Goal: Task Accomplishment & Management: Manage account settings

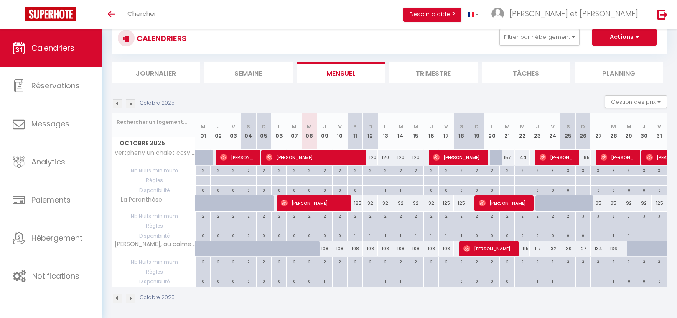
scroll to position [29, 0]
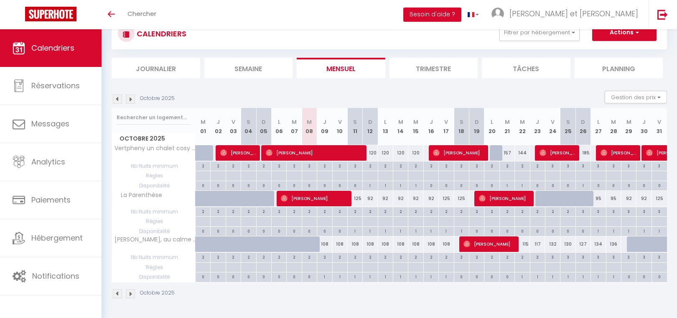
click at [130, 100] on img at bounding box center [130, 99] width 9 height 9
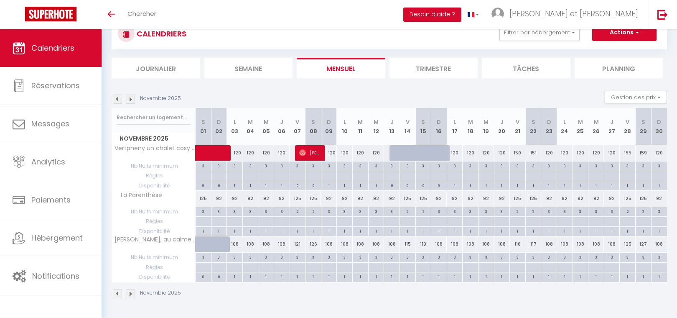
click at [130, 100] on img at bounding box center [130, 99] width 9 height 9
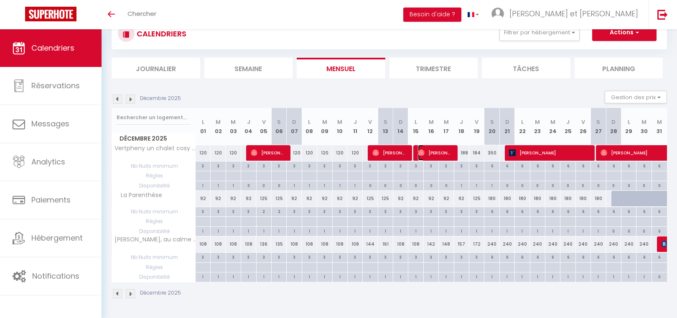
click at [429, 152] on span "[PERSON_NAME]" at bounding box center [435, 153] width 35 height 16
select select "OK"
select select "0"
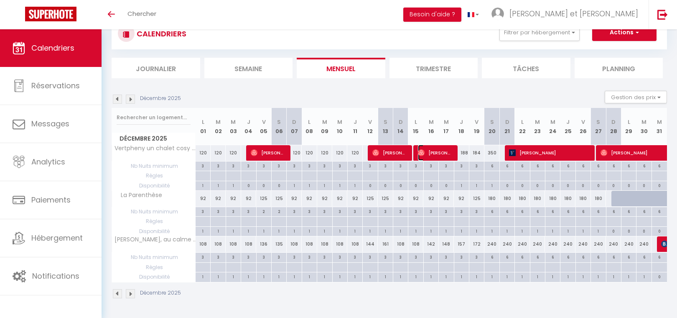
select select "1"
select select
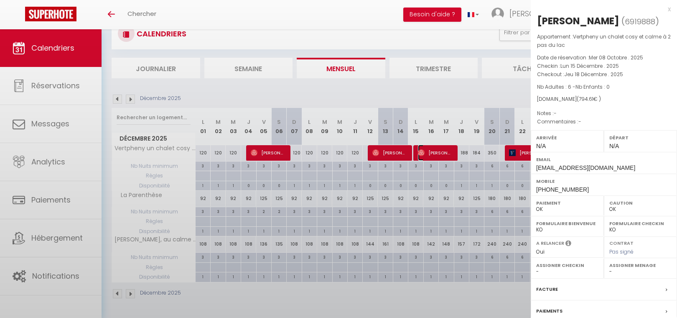
select select "45221"
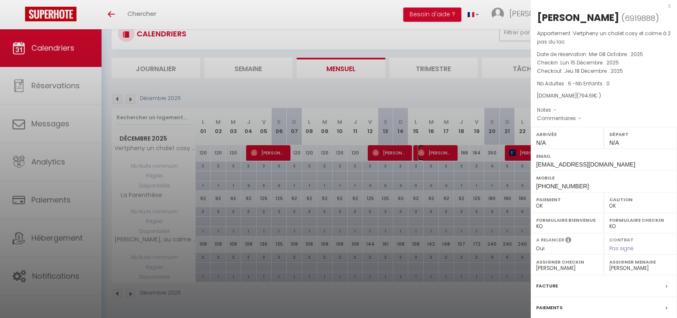
scroll to position [0, 0]
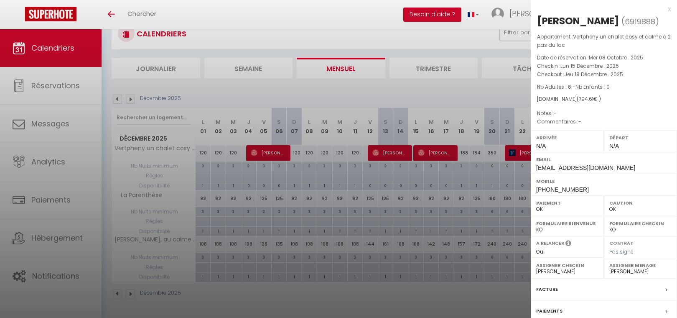
click at [663, 9] on div "x" at bounding box center [601, 9] width 140 height 10
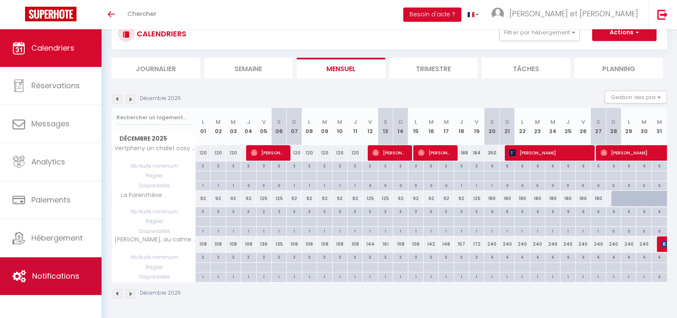
click at [70, 271] on span "Notifications" at bounding box center [55, 276] width 47 height 10
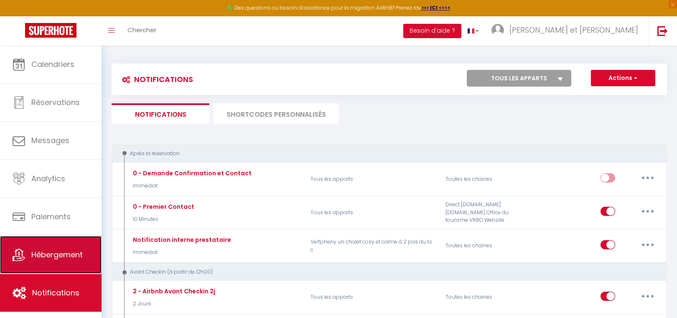
click at [72, 250] on span "Hébergement" at bounding box center [56, 254] width 51 height 10
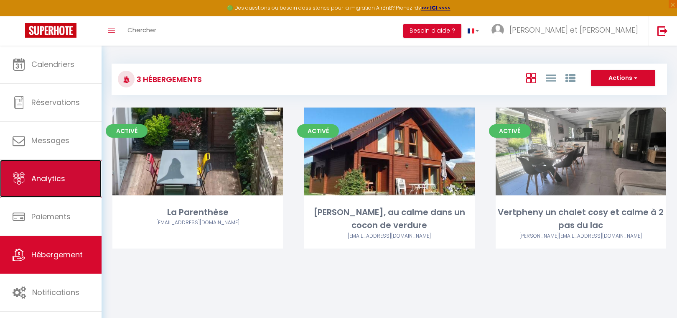
click at [62, 182] on span "Analytics" at bounding box center [48, 178] width 34 height 10
select select "2025"
select select "10"
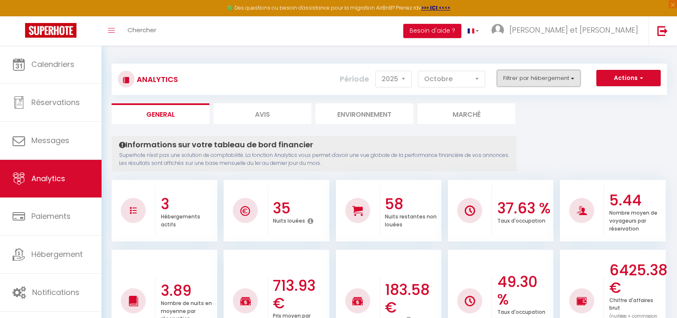
click at [555, 77] on button "Filtrer par hébergement" at bounding box center [539, 78] width 84 height 17
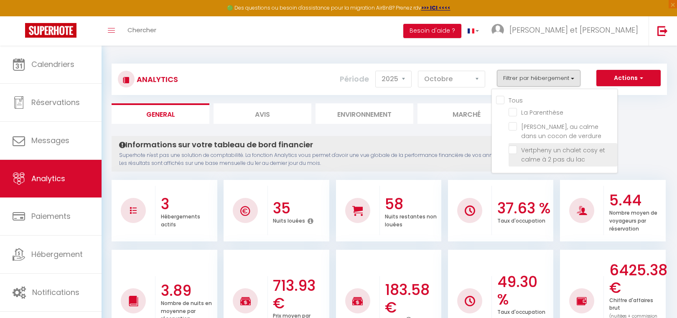
click at [516, 150] on lac "checkbox" at bounding box center [563, 150] width 109 height 8
checkbox lac "true"
checkbox Parenthèse "false"
checkbox verdure "false"
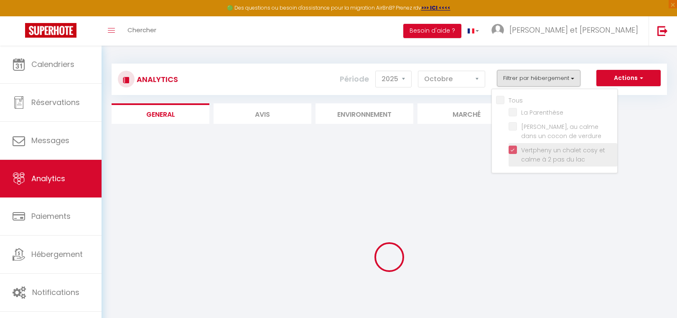
checkbox Parenthèse "false"
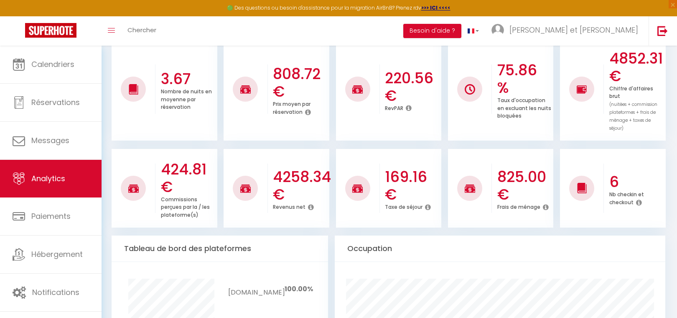
scroll to position [11, 0]
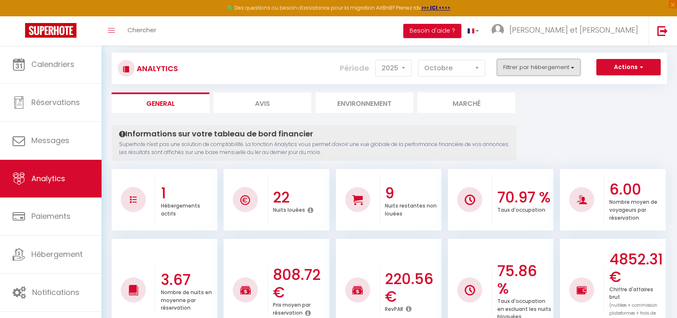
click at [534, 68] on button "Filtrer par hébergement" at bounding box center [539, 67] width 84 height 17
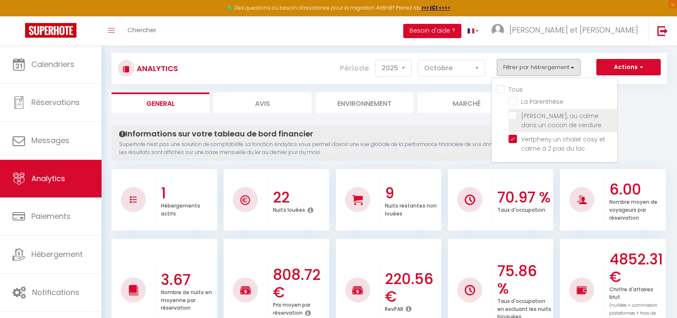
click at [515, 115] on verdure "checkbox" at bounding box center [563, 115] width 109 height 8
checkbox verdure "true"
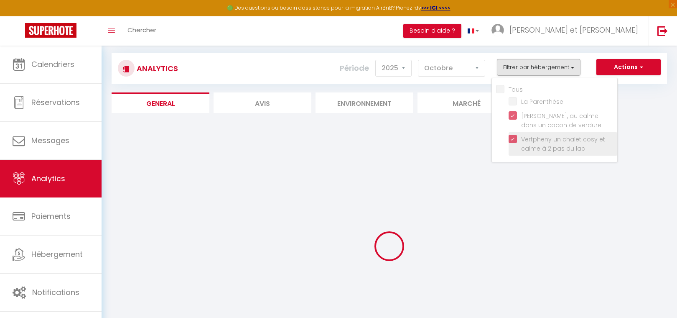
checkbox Parenthèse "false"
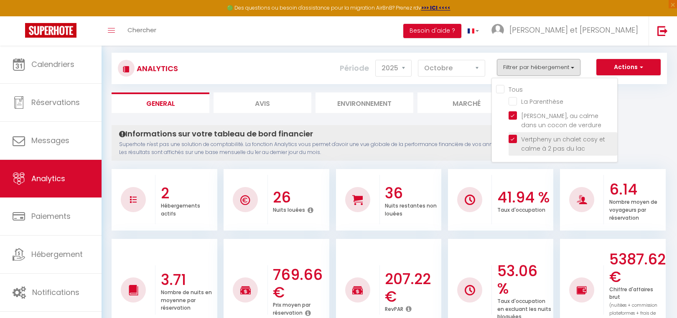
click at [511, 140] on lac "checkbox" at bounding box center [563, 139] width 109 height 8
checkbox lac "false"
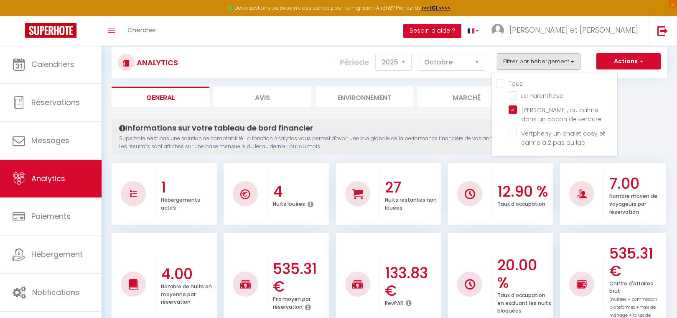
scroll to position [0, 0]
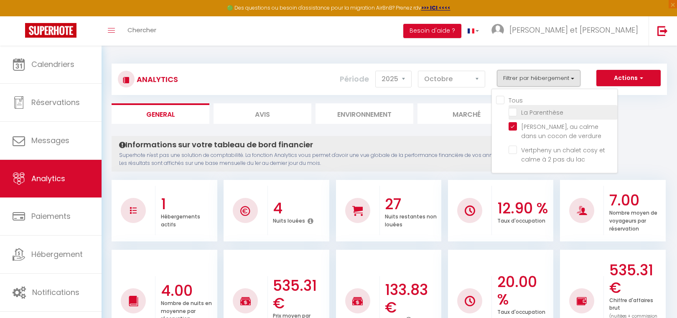
click at [511, 111] on Parenthèse "checkbox" at bounding box center [563, 111] width 109 height 8
checkbox Parenthèse "true"
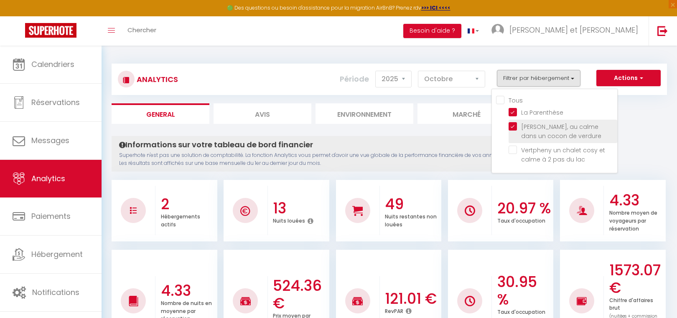
click at [514, 124] on verdure "checkbox" at bounding box center [563, 126] width 109 height 8
checkbox verdure "false"
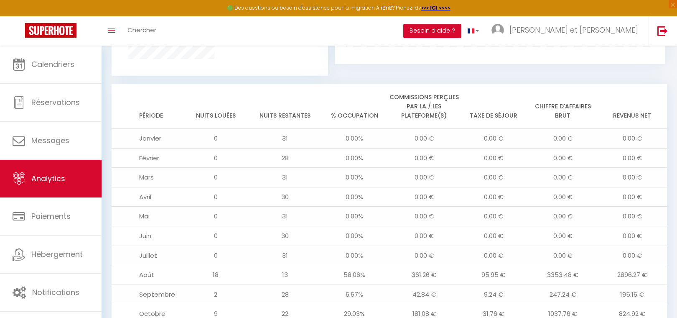
scroll to position [612, 0]
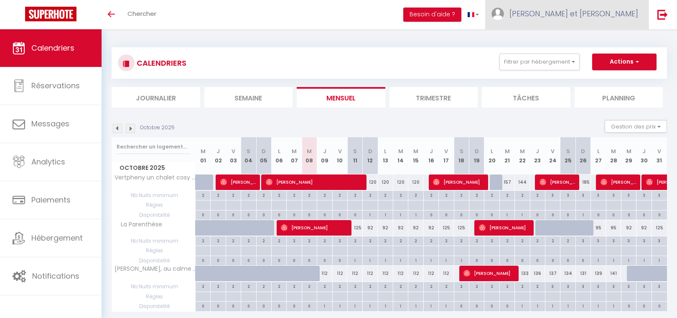
click at [624, 16] on span "[PERSON_NAME] et [PERSON_NAME]" at bounding box center [574, 13] width 129 height 10
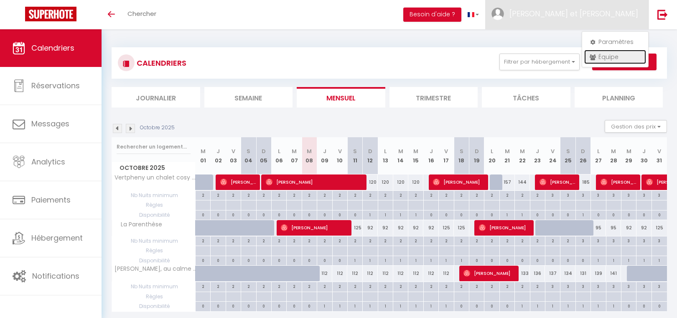
click at [611, 54] on link "Équipe" at bounding box center [616, 57] width 62 height 14
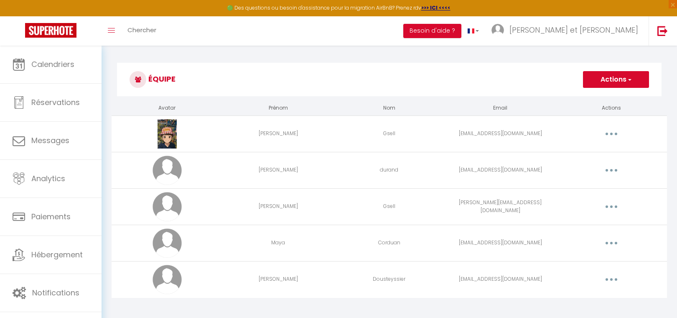
click at [619, 244] on button "button" at bounding box center [611, 242] width 23 height 13
click at [588, 265] on link "Editer" at bounding box center [590, 262] width 62 height 14
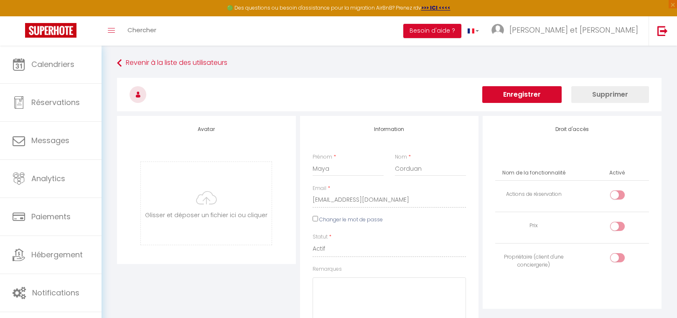
click at [311, 201] on div "Email * mayascorduan@gmail.com" at bounding box center [389, 199] width 165 height 31
click at [624, 94] on button "Supprimer" at bounding box center [611, 94] width 78 height 17
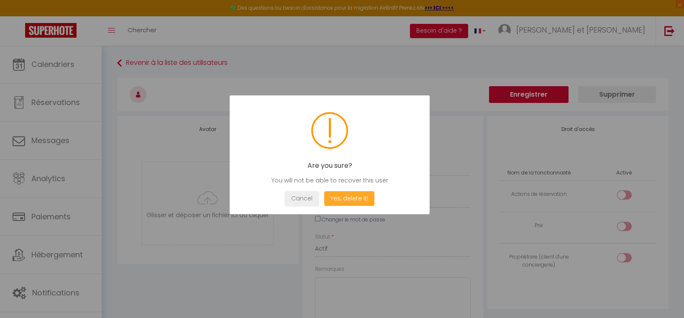
click at [348, 197] on button "Yes, delete it!" at bounding box center [349, 198] width 50 height 15
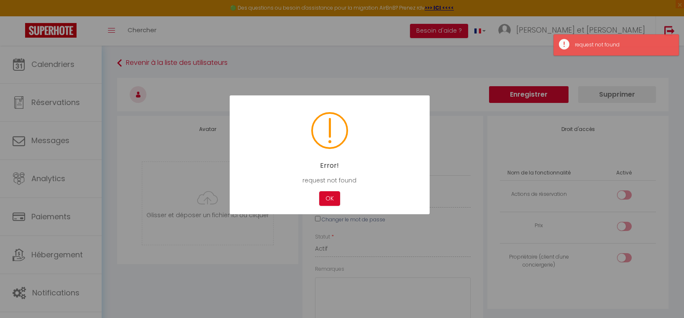
drag, startPoint x: 449, startPoint y: 105, endPoint x: 439, endPoint y: 112, distance: 12.6
click at [449, 105] on div at bounding box center [342, 159] width 684 height 318
drag, startPoint x: 330, startPoint y: 193, endPoint x: 341, endPoint y: 195, distance: 11.0
click at [330, 194] on button "OK" at bounding box center [329, 198] width 21 height 15
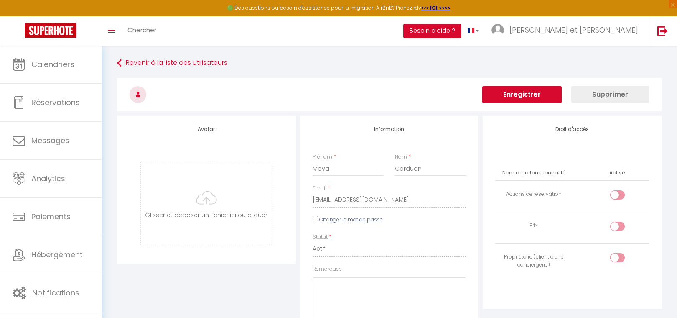
click at [526, 99] on button "Enregistrer" at bounding box center [522, 94] width 79 height 17
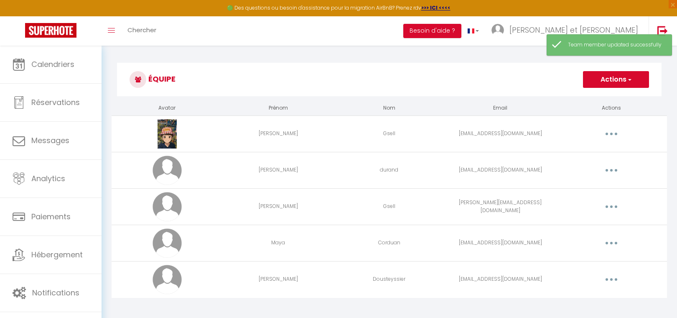
click at [616, 242] on button "button" at bounding box center [611, 242] width 23 height 13
click at [593, 278] on link "Supprimer" at bounding box center [590, 277] width 62 height 14
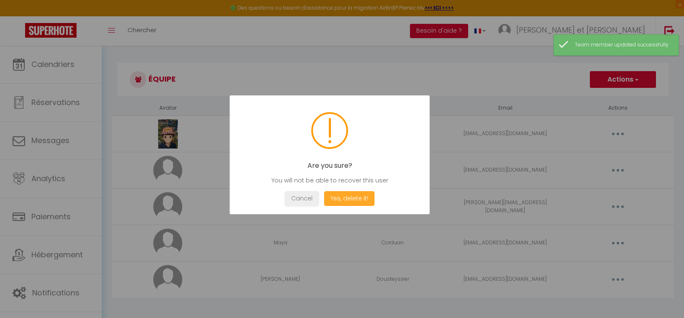
click at [365, 202] on button "Yes, delete it!" at bounding box center [349, 198] width 50 height 15
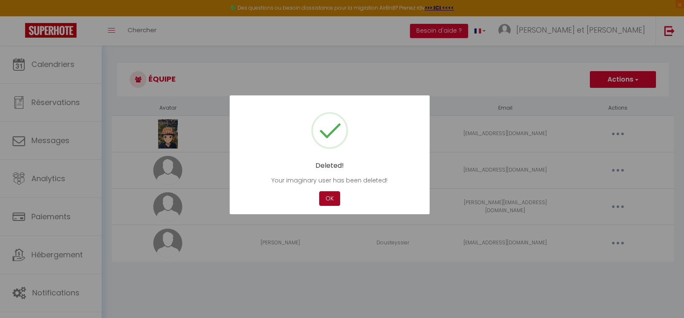
click at [335, 195] on button "OK" at bounding box center [329, 198] width 21 height 15
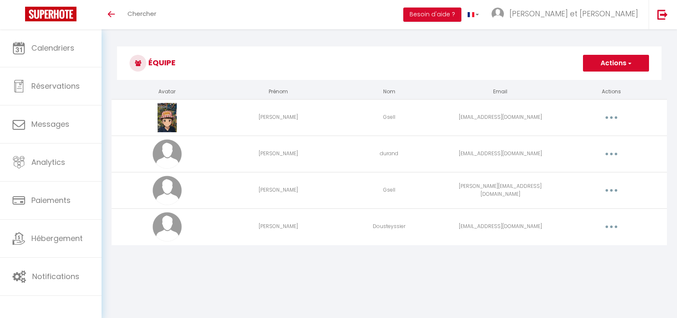
click at [610, 66] on button "Actions" at bounding box center [616, 63] width 66 height 17
click at [599, 79] on link "Ajouter un nouvel utilisateur" at bounding box center [599, 81] width 99 height 11
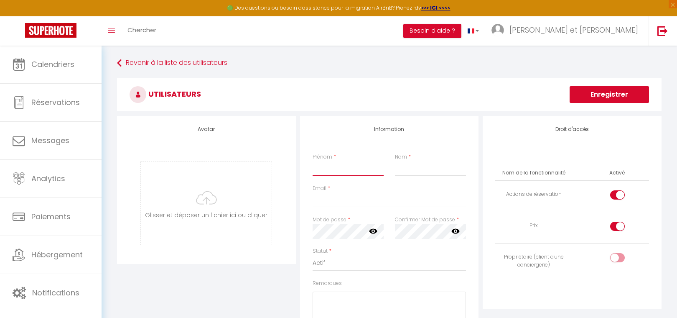
click at [358, 173] on input "Prénom" at bounding box center [349, 168] width 72 height 15
type input "Stéphane"
paste input "mayascorduan@gmail.com"
click at [431, 162] on input "mayascorduan@gmail.com" at bounding box center [431, 168] width 72 height 15
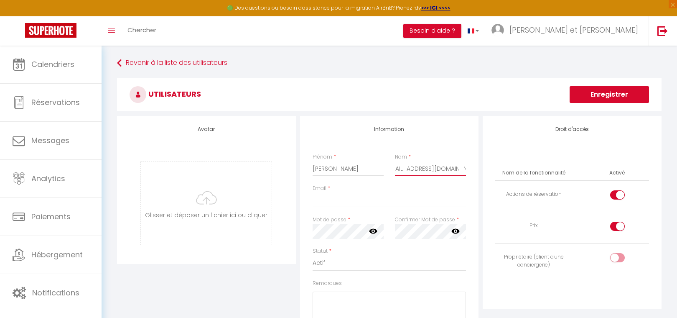
click at [430, 169] on input "mayascorduan@gmail.com" at bounding box center [431, 168] width 72 height 15
type input "Corduan"
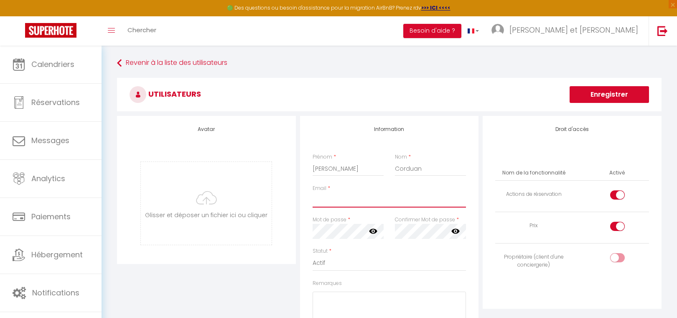
paste input "mayascorduan@gmail.com"
click at [334, 201] on input "mayascorduan@gmail.com" at bounding box center [390, 199] width 154 height 15
type input "[EMAIL_ADDRESS][DOMAIN_NAME]"
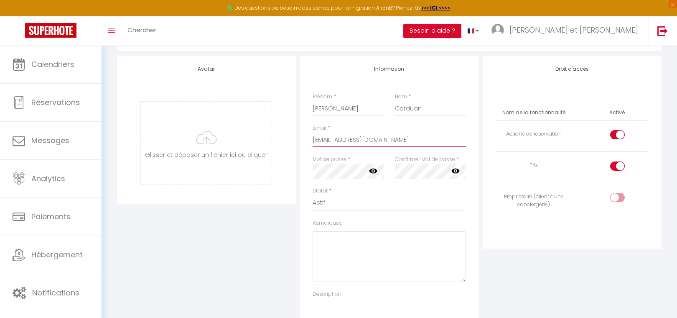
scroll to position [70, 0]
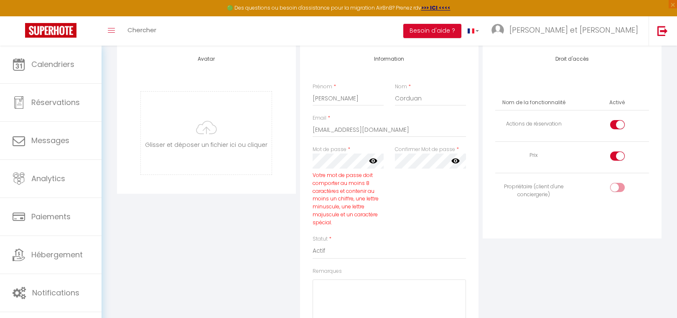
click at [374, 159] on icon at bounding box center [373, 160] width 8 height 8
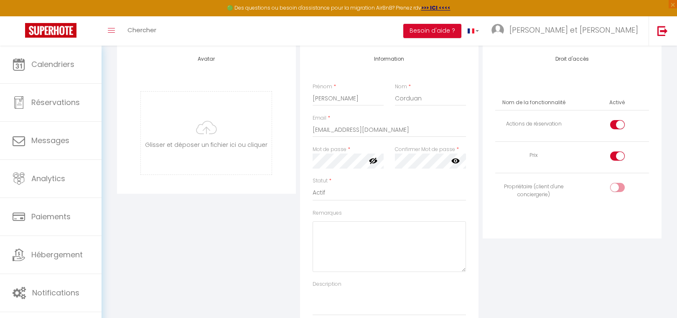
click at [276, 160] on div "Avatar Glisser et déposer un fichier ici ou cliquer Ooops, something wrong happ…" at bounding box center [389, 190] width 549 height 289
click at [458, 162] on icon at bounding box center [456, 160] width 8 height 5
click at [614, 126] on div at bounding box center [618, 124] width 15 height 9
click at [618, 126] on input "checkbox" at bounding box center [625, 126] width 15 height 13
checkbox input "false"
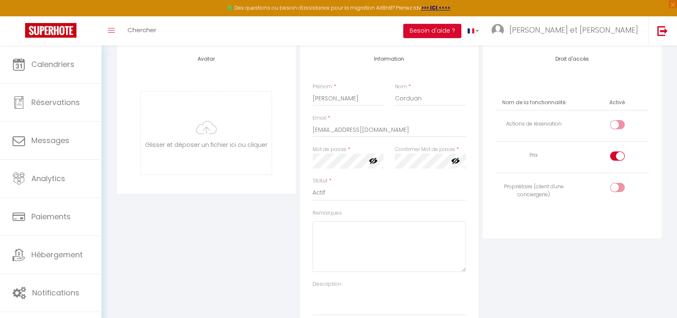
click at [614, 157] on div at bounding box center [618, 155] width 15 height 9
click at [618, 157] on input "checkbox" at bounding box center [625, 157] width 15 height 13
checkbox input "false"
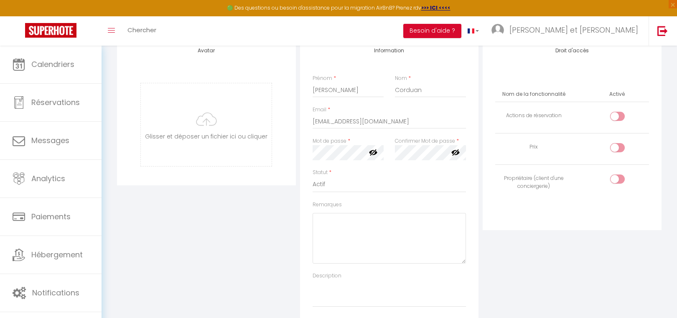
scroll to position [68, 0]
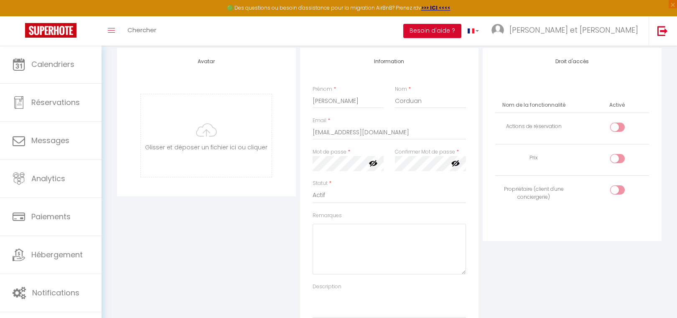
click at [624, 190] on input "checkbox" at bounding box center [625, 191] width 15 height 13
checkbox input "true"
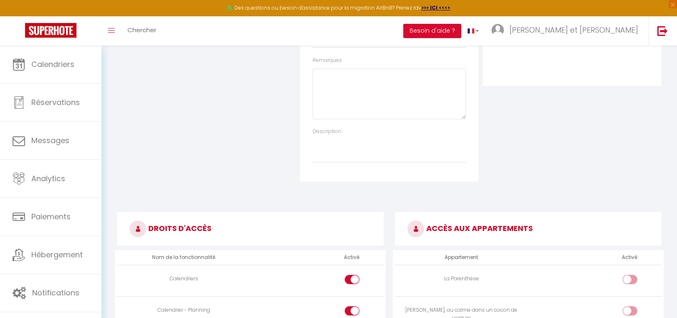
scroll to position [382, 0]
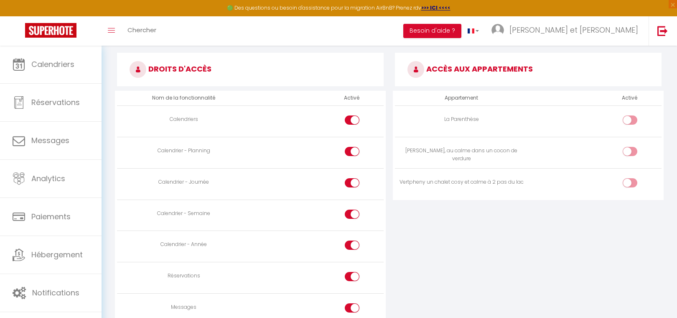
click at [635, 122] on input "checkbox" at bounding box center [637, 121] width 15 height 13
checkbox input "true"
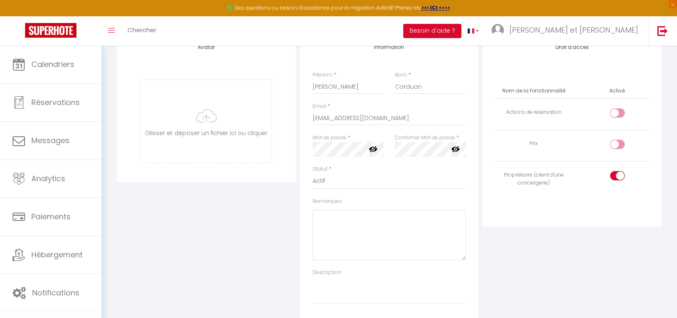
scroll to position [0, 0]
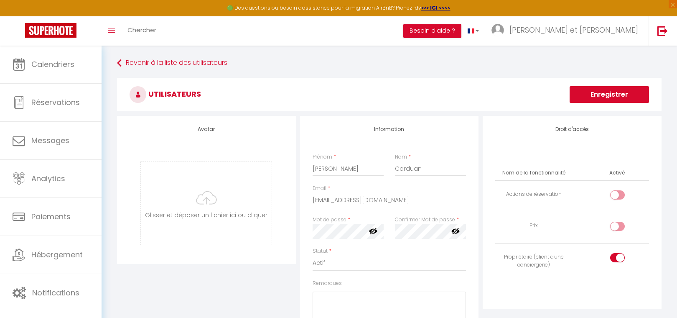
click at [601, 99] on button "Enregistrer" at bounding box center [609, 94] width 79 height 17
